Goal: Find specific page/section: Find specific page/section

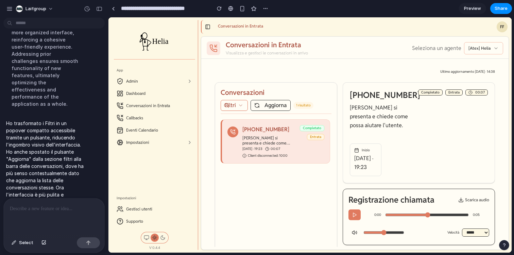
click at [234, 109] on button "Filtri" at bounding box center [234, 105] width 27 height 11
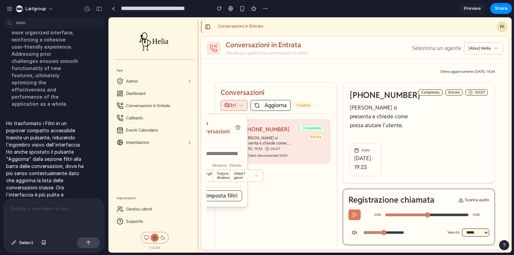
click at [236, 105] on div at bounding box center [309, 134] width 403 height 235
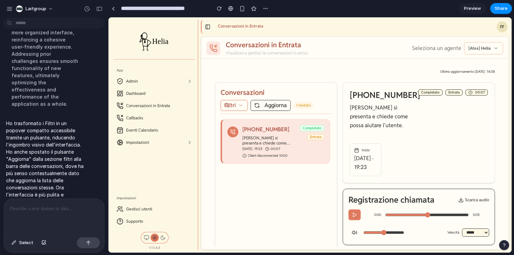
click at [208, 29] on button at bounding box center [208, 27] width 10 height 10
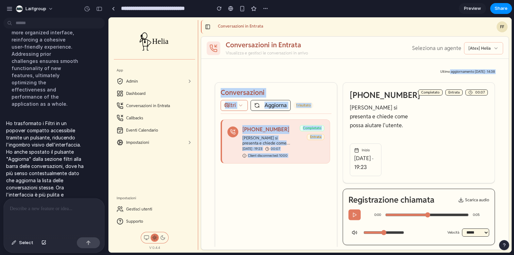
drag, startPoint x: 443, startPoint y: 73, endPoint x: 392, endPoint y: 88, distance: 52.8
click at [392, 88] on div "Ultimo aggiornamento [DATE] · 14:38 Conversazioni Filtri Aggiorna 1 risultato […" at bounding box center [355, 154] width 296 height 185
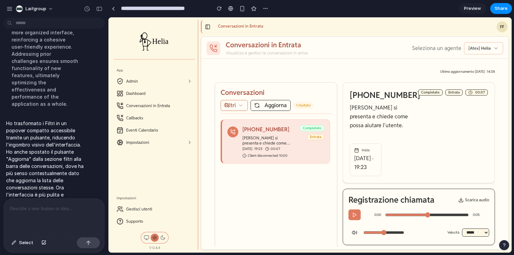
click at [348, 69] on div "Ultimo aggiornamento [DATE] · 14:38 Conversazioni Filtri Aggiorna 1 risultato […" at bounding box center [355, 154] width 296 height 185
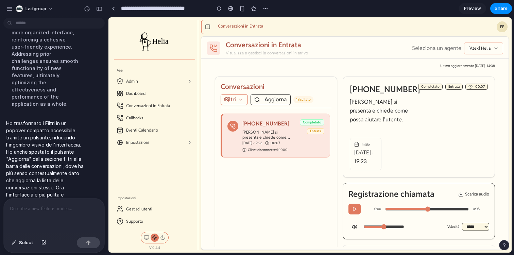
scroll to position [8, 0]
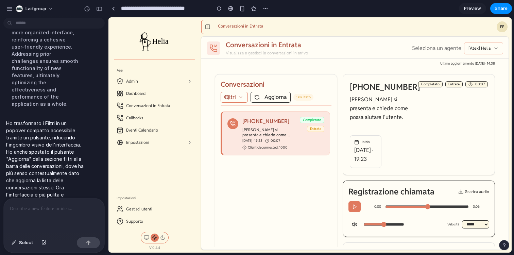
click at [242, 100] on button "Filtri" at bounding box center [234, 97] width 27 height 11
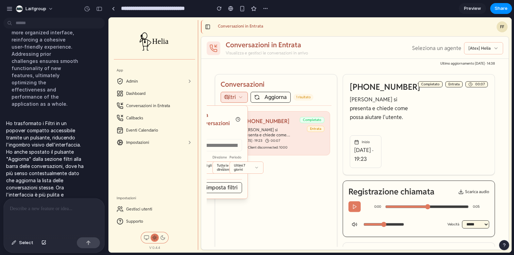
click at [242, 100] on div at bounding box center [309, 134] width 403 height 235
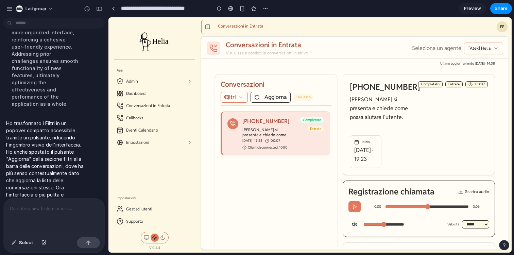
click at [242, 100] on button "Filtri" at bounding box center [234, 97] width 27 height 11
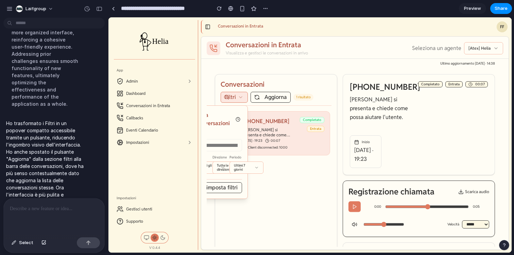
click at [234, 99] on div at bounding box center [309, 134] width 403 height 235
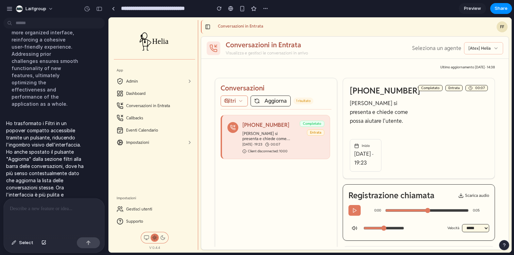
scroll to position [1, 0]
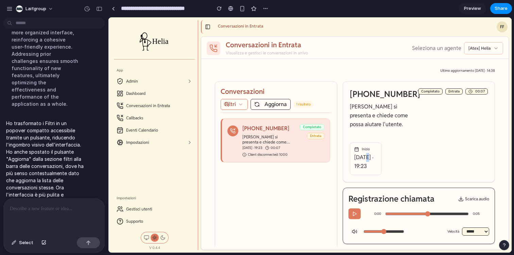
drag, startPoint x: 363, startPoint y: 156, endPoint x: 371, endPoint y: 156, distance: 7.5
click at [371, 156] on p "[DATE] · 19:23" at bounding box center [365, 162] width 23 height 18
